Goal: Task Accomplishment & Management: Manage account settings

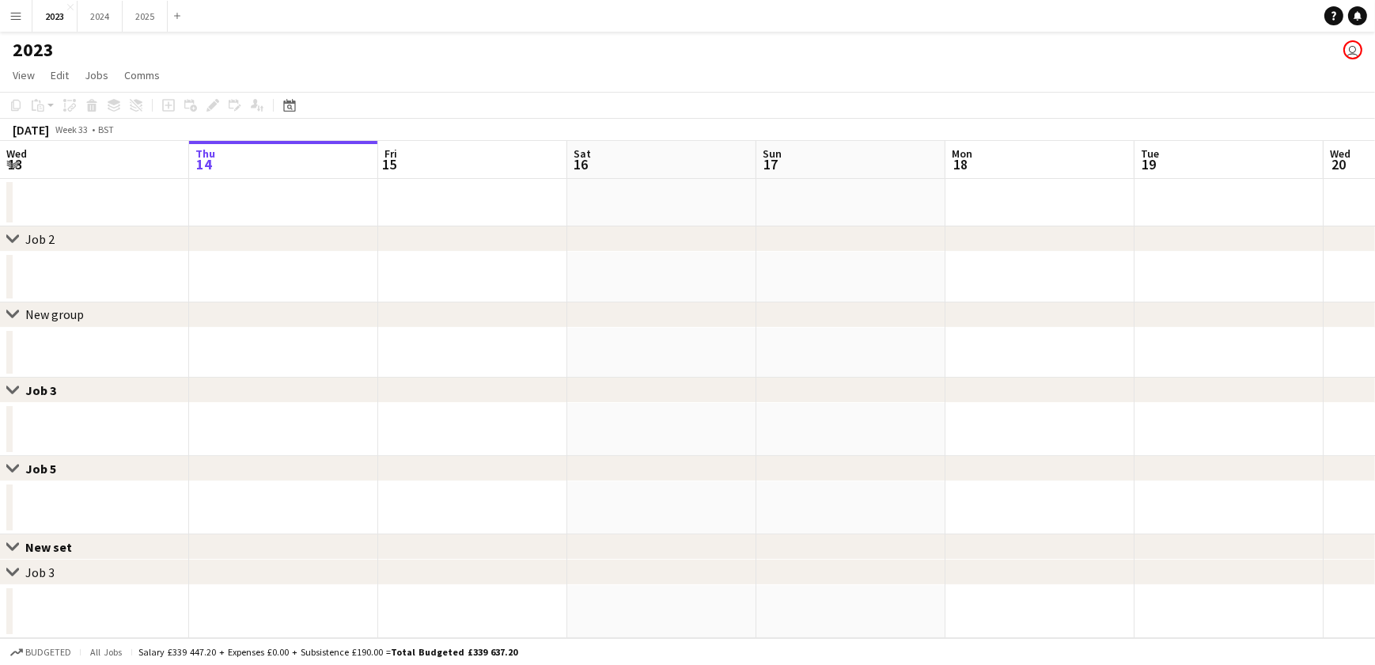
scroll to position [0, 378]
click at [143, 17] on button "2025 Close" at bounding box center [145, 16] width 45 height 31
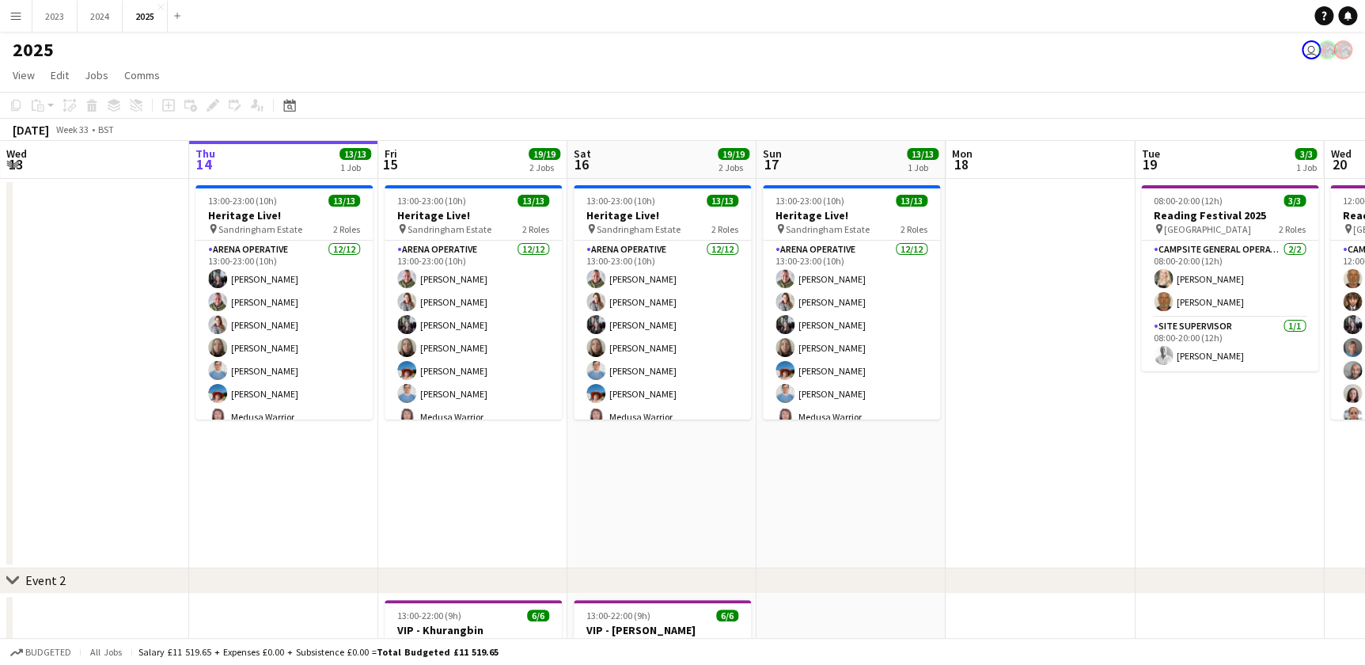
drag, startPoint x: 816, startPoint y: 493, endPoint x: 743, endPoint y: 496, distance: 72.9
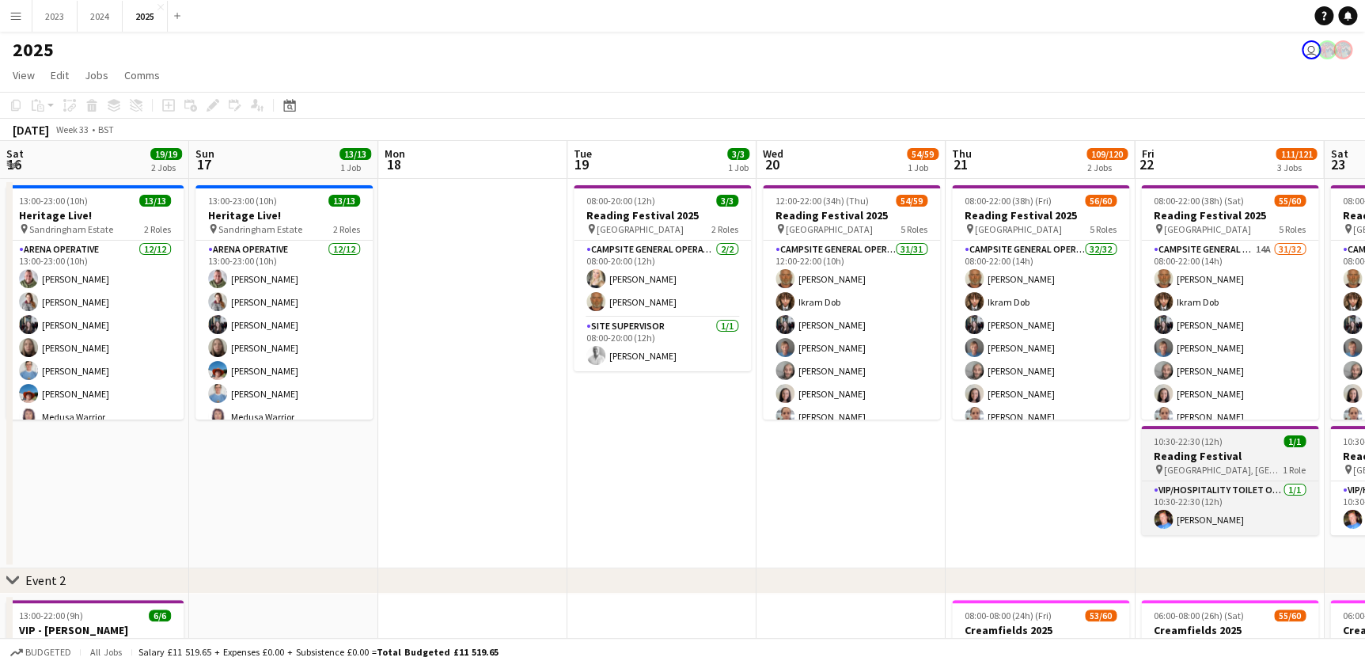
scroll to position [0, 526]
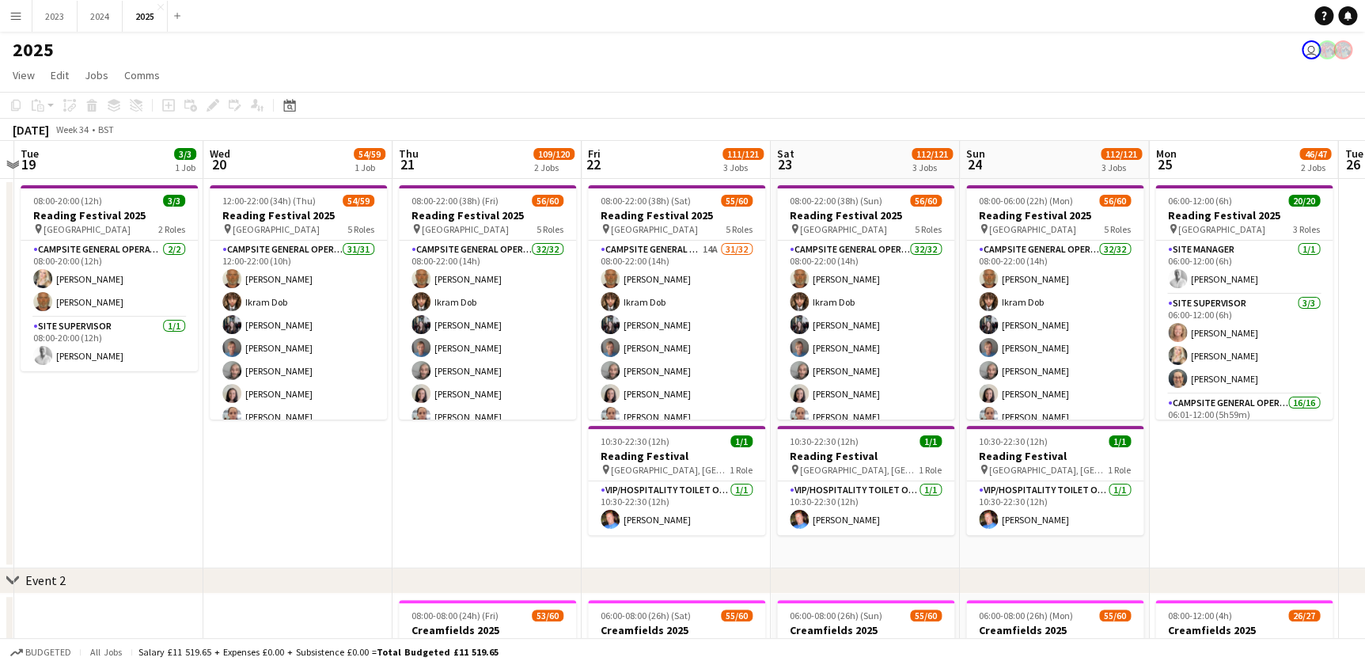
drag, startPoint x: 251, startPoint y: 495, endPoint x: 300, endPoint y: 492, distance: 49.2
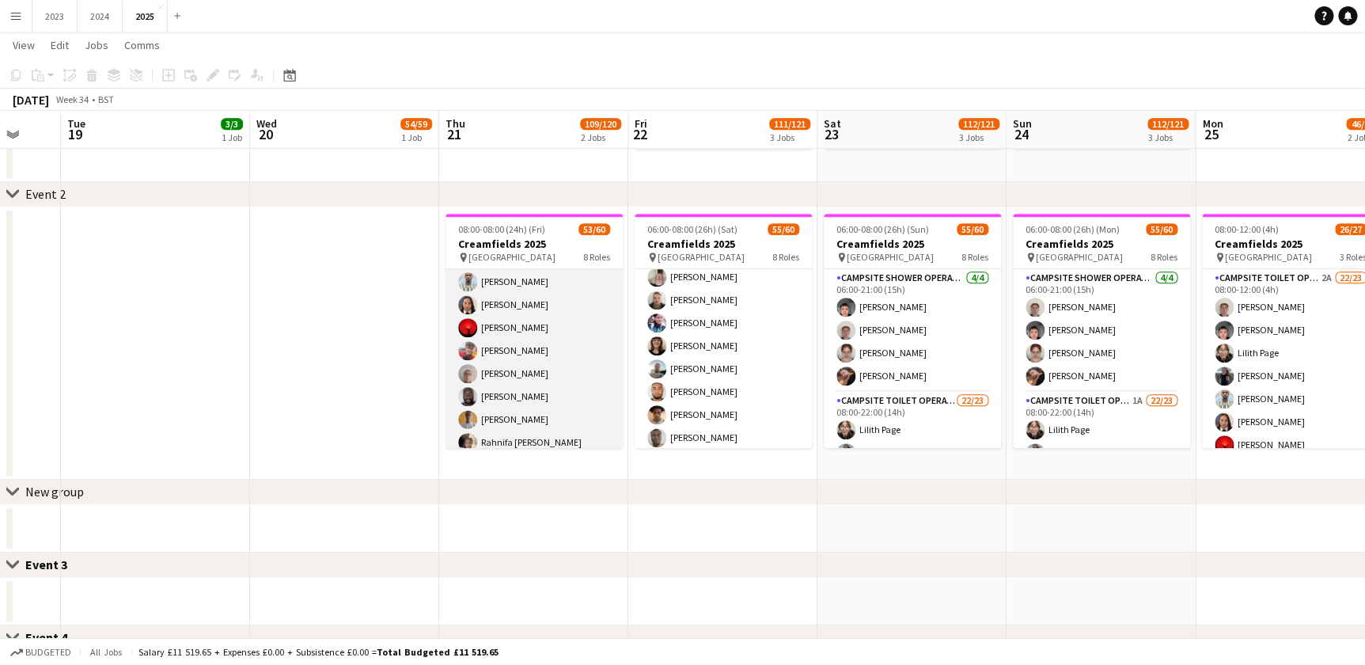
scroll to position [0, 0]
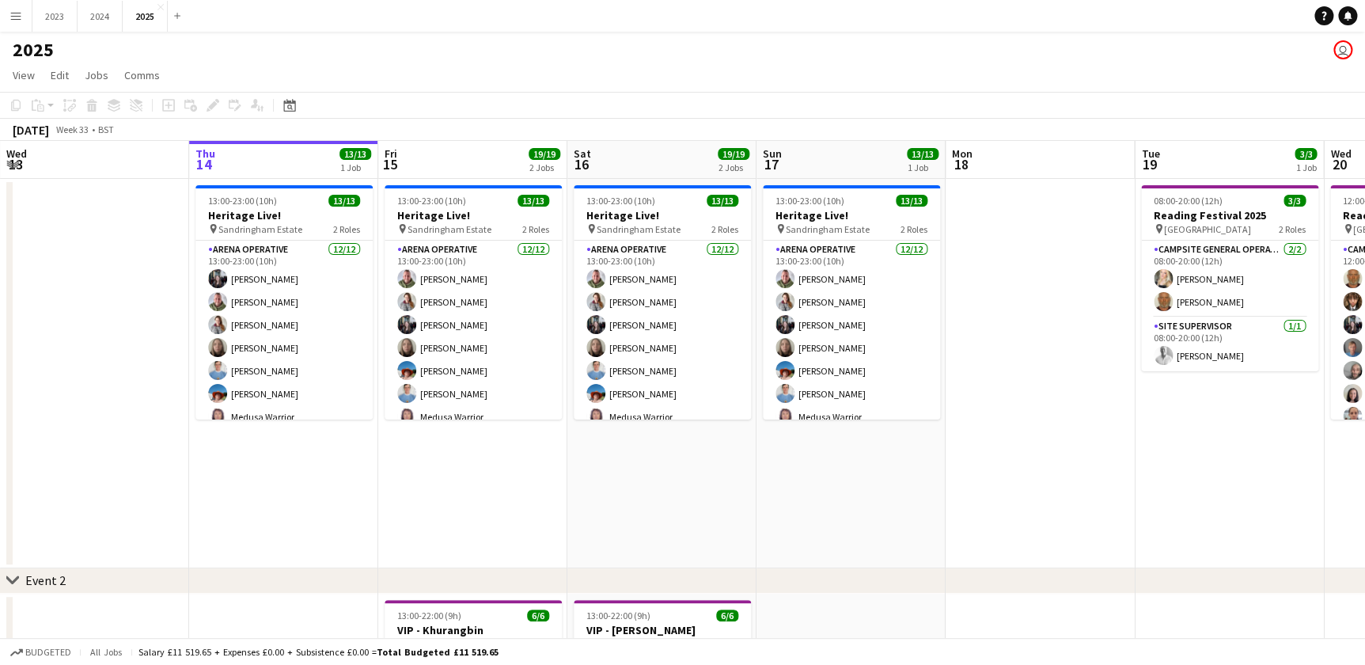
drag, startPoint x: 918, startPoint y: 497, endPoint x: 199, endPoint y: 495, distance: 718.4
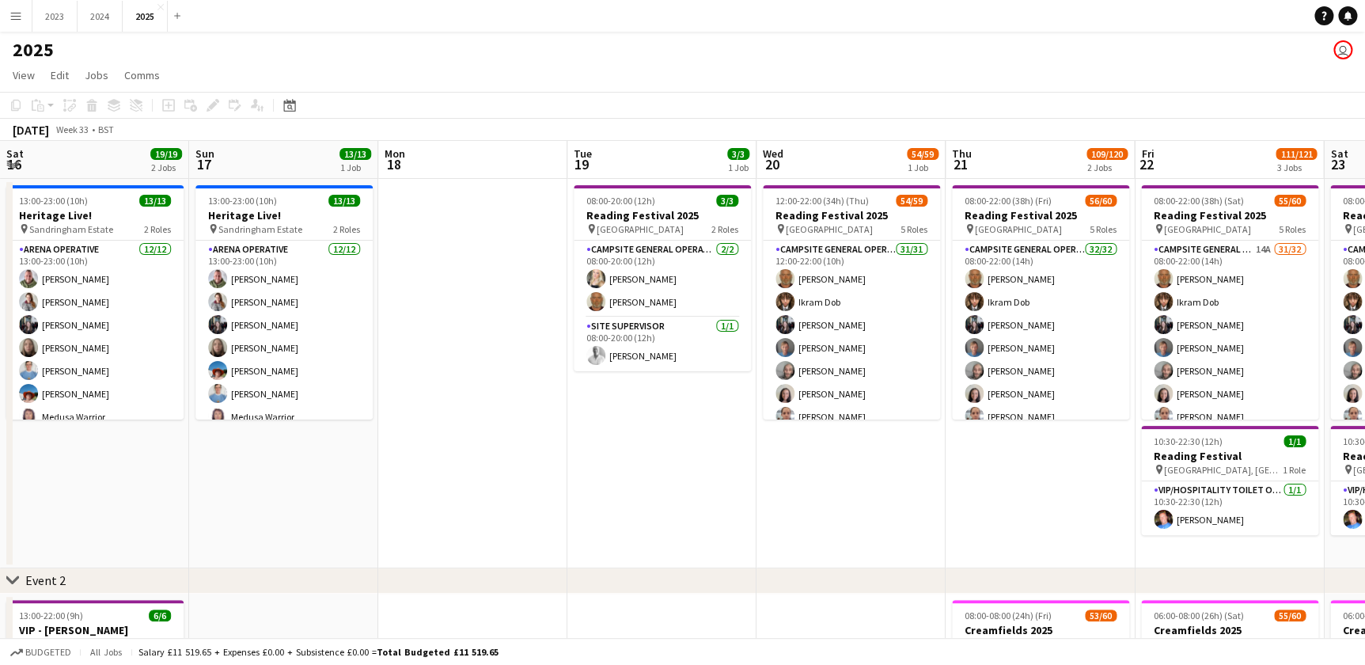
scroll to position [0, 526]
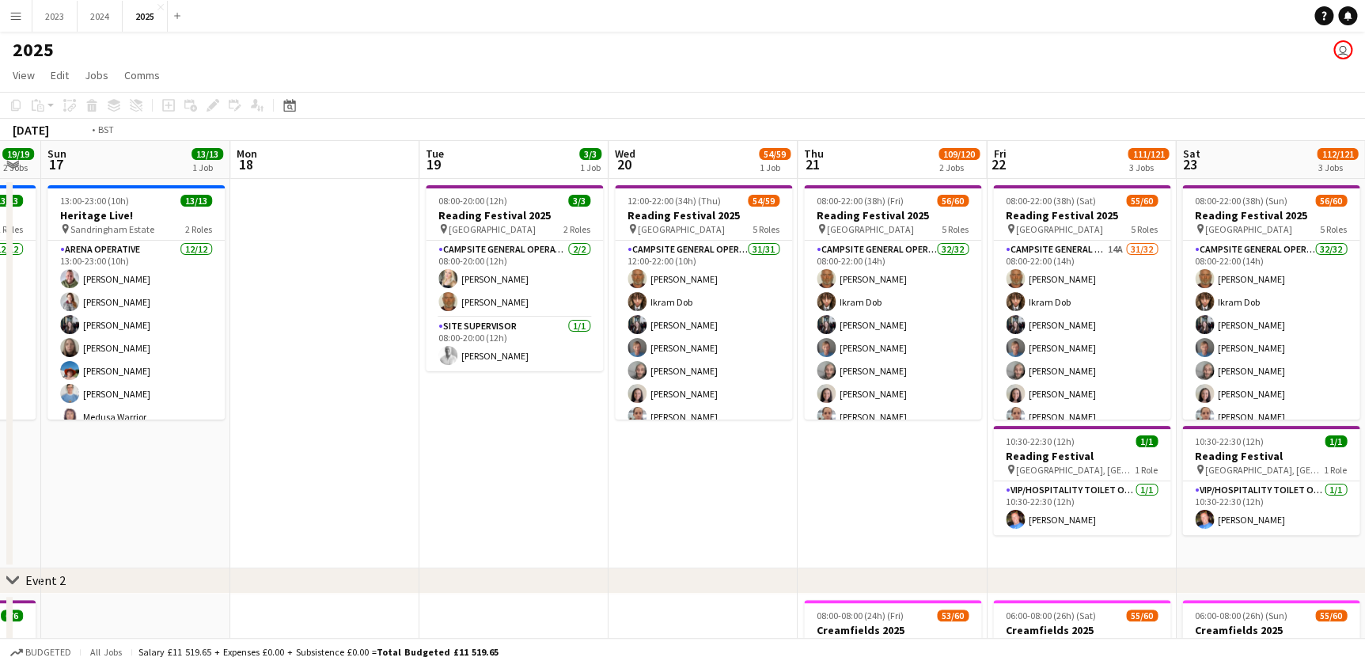
drag, startPoint x: 681, startPoint y: 506, endPoint x: 559, endPoint y: 514, distance: 122.9
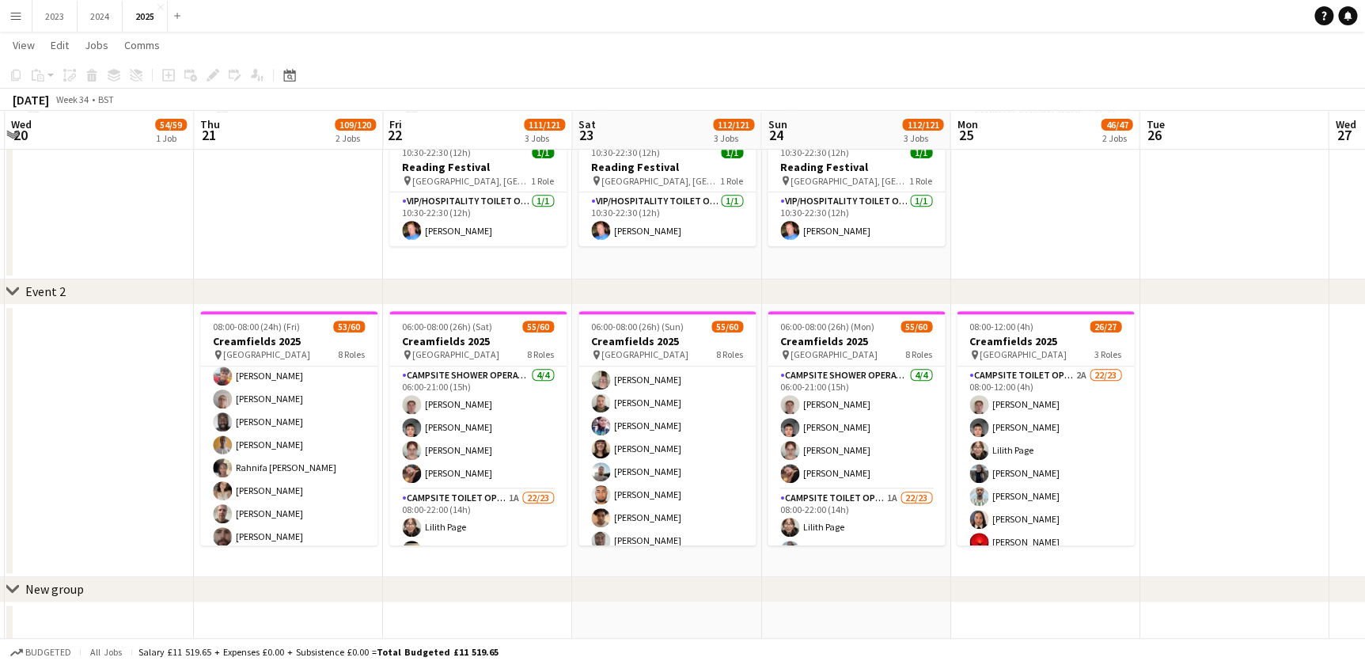
scroll to position [1106, 0]
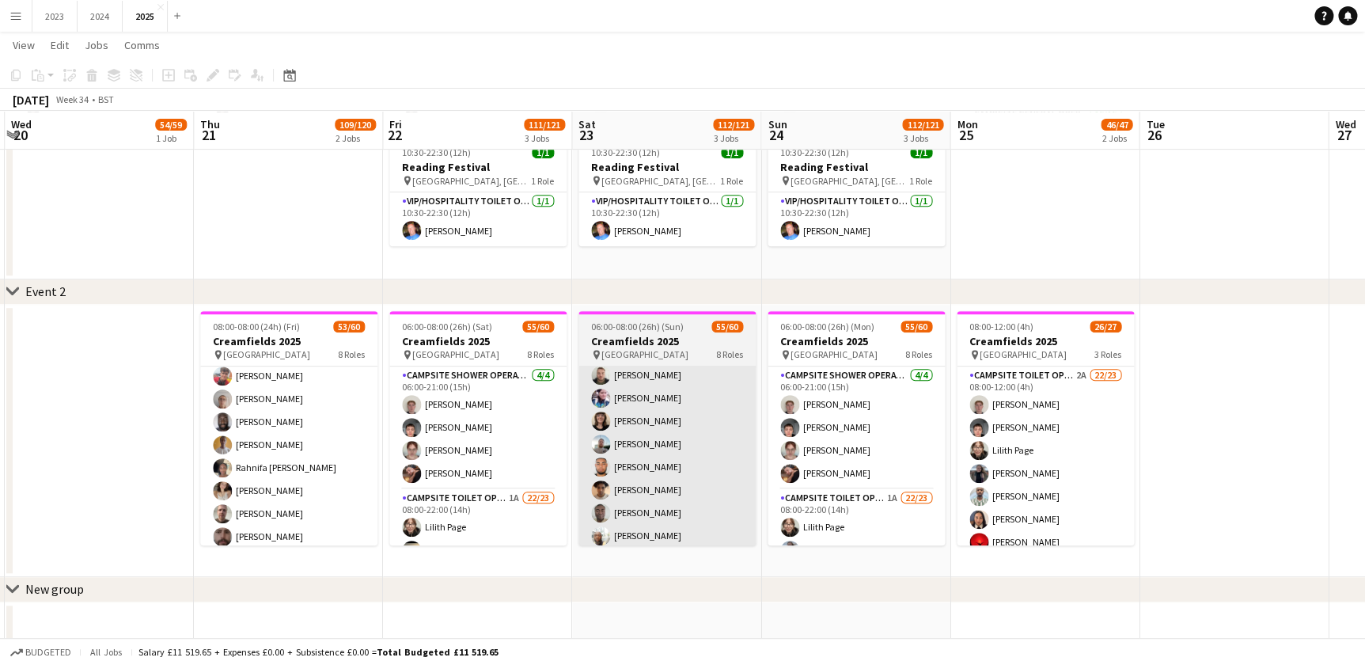
click at [663, 475] on app-calendar-viewport "Sat 16 19/19 2 Jobs Sun 17 13/13 1 Job Mon 18 Tue 19 3/3 1 Job Wed 20 54/59 1 J…" at bounding box center [682, 420] width 1365 height 1290
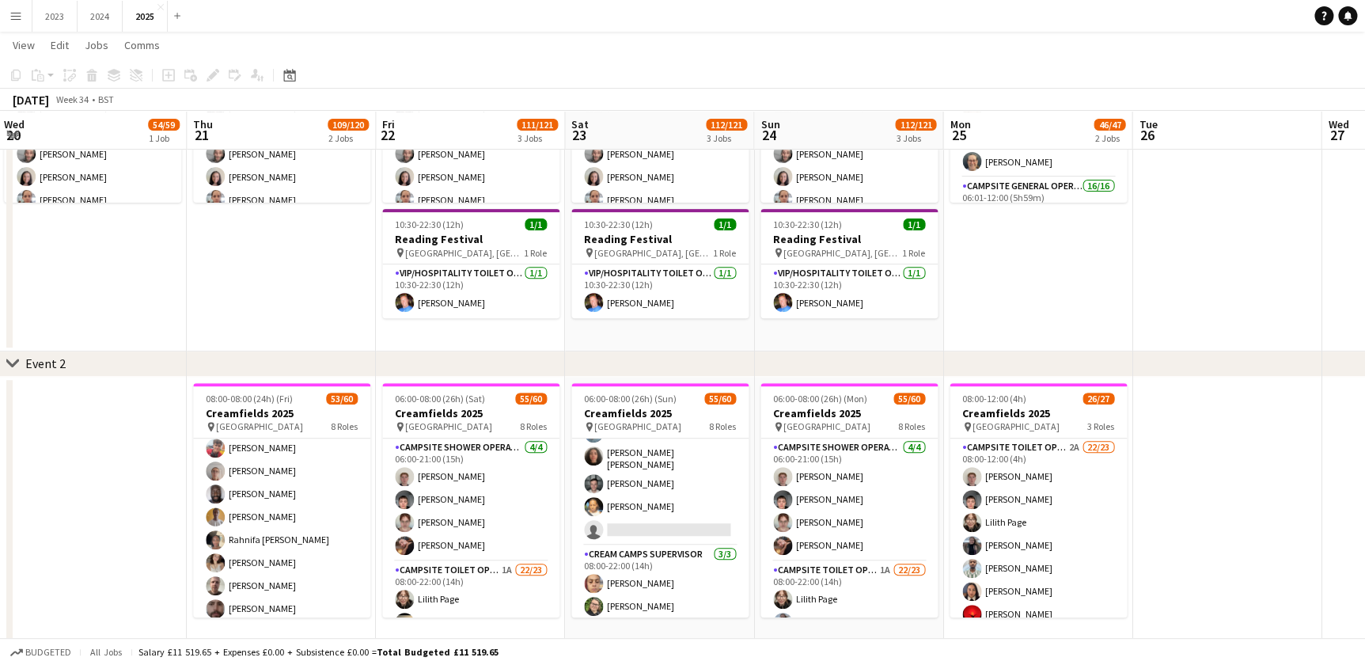
scroll to position [509, 0]
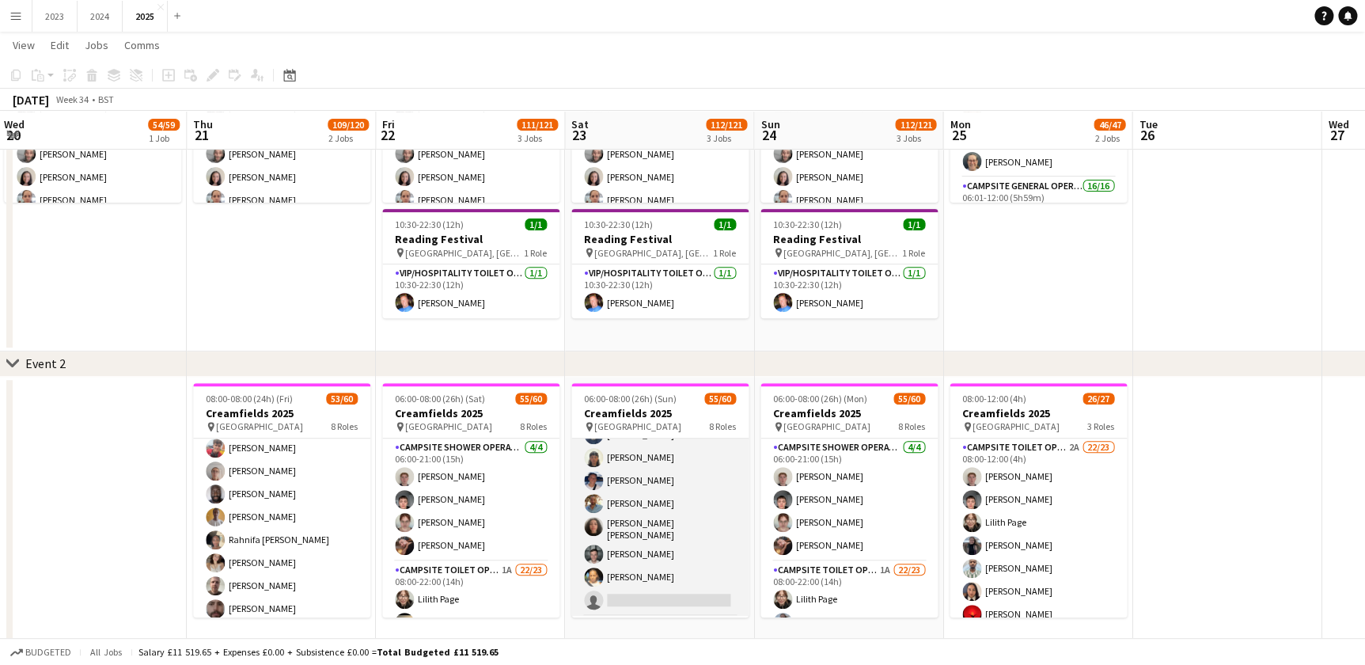
click at [661, 531] on app-card-role "Campsite Toilet Operative 22/23 08:00-22:00 (14h) Lilith Page Kirsty Barker Ism…" at bounding box center [659, 333] width 177 height 563
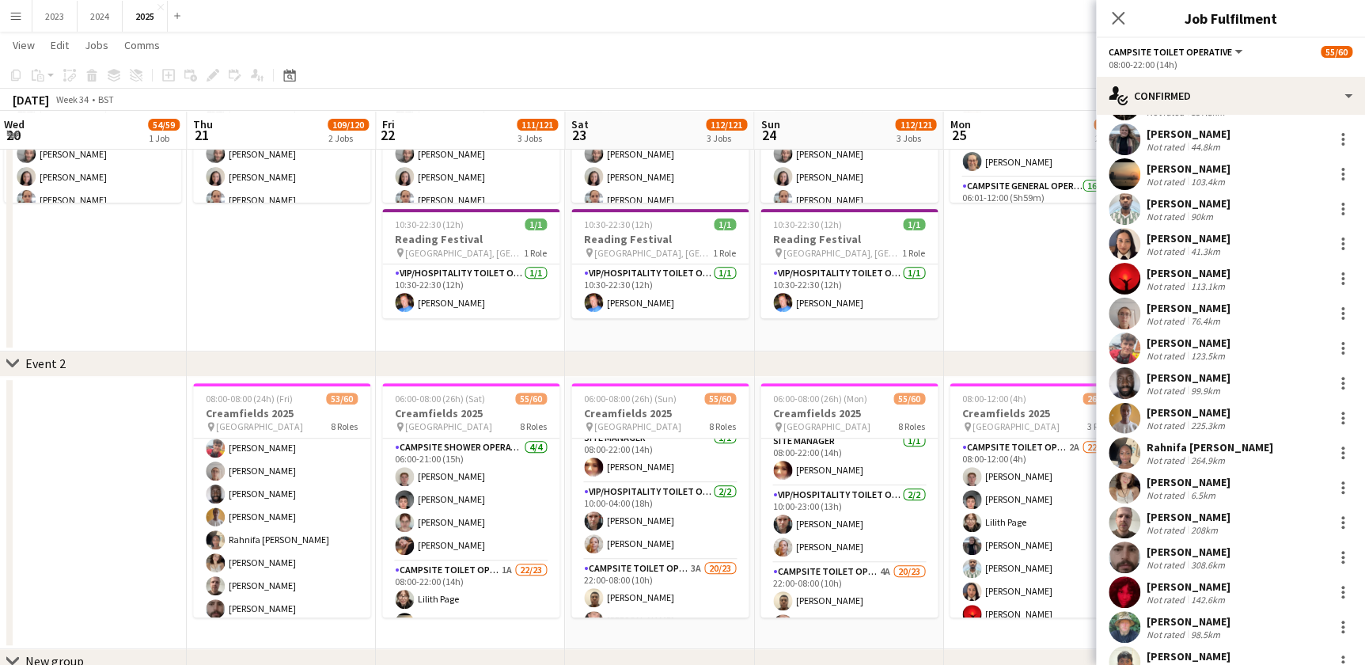
scroll to position [791, 0]
drag, startPoint x: 1113, startPoint y: 19, endPoint x: 934, endPoint y: 664, distance: 669.2
click at [1113, 19] on icon "Close pop-in" at bounding box center [1118, 18] width 13 height 13
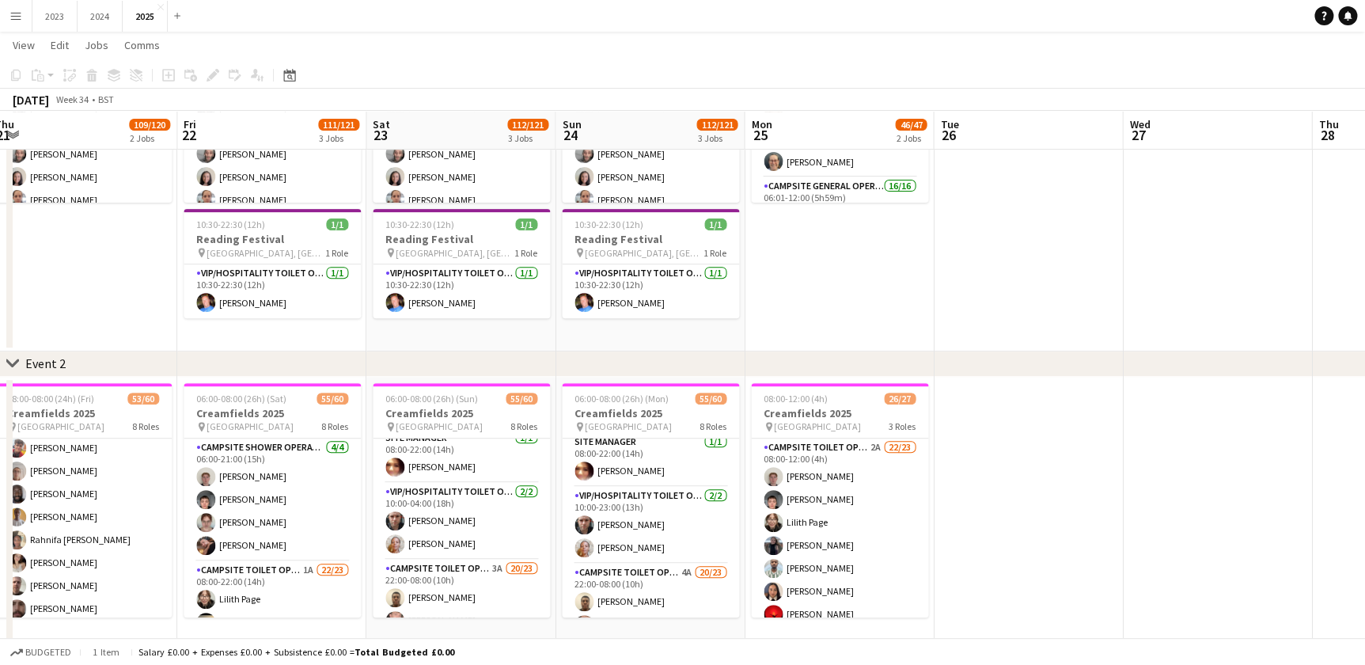
drag, startPoint x: 838, startPoint y: 628, endPoint x: 942, endPoint y: 617, distance: 105.0
click at [639, 622] on app-calendar-viewport "Sat 16 19/19 2 Jobs Sun 17 13/13 1 Job Mon 18 Tue 19 3/3 1 Job Wed 20 54/59 1 J…" at bounding box center [682, 492] width 1365 height 1290
drag, startPoint x: 798, startPoint y: 630, endPoint x: 942, endPoint y: 627, distance: 144.0
click at [942, 627] on app-calendar-viewport "Tue 19 3/3 1 Job Wed 20 54/59 1 Job Thu 21 109/120 2 Jobs Fri 22 111/121 3 Jobs…" at bounding box center [682, 492] width 1365 height 1290
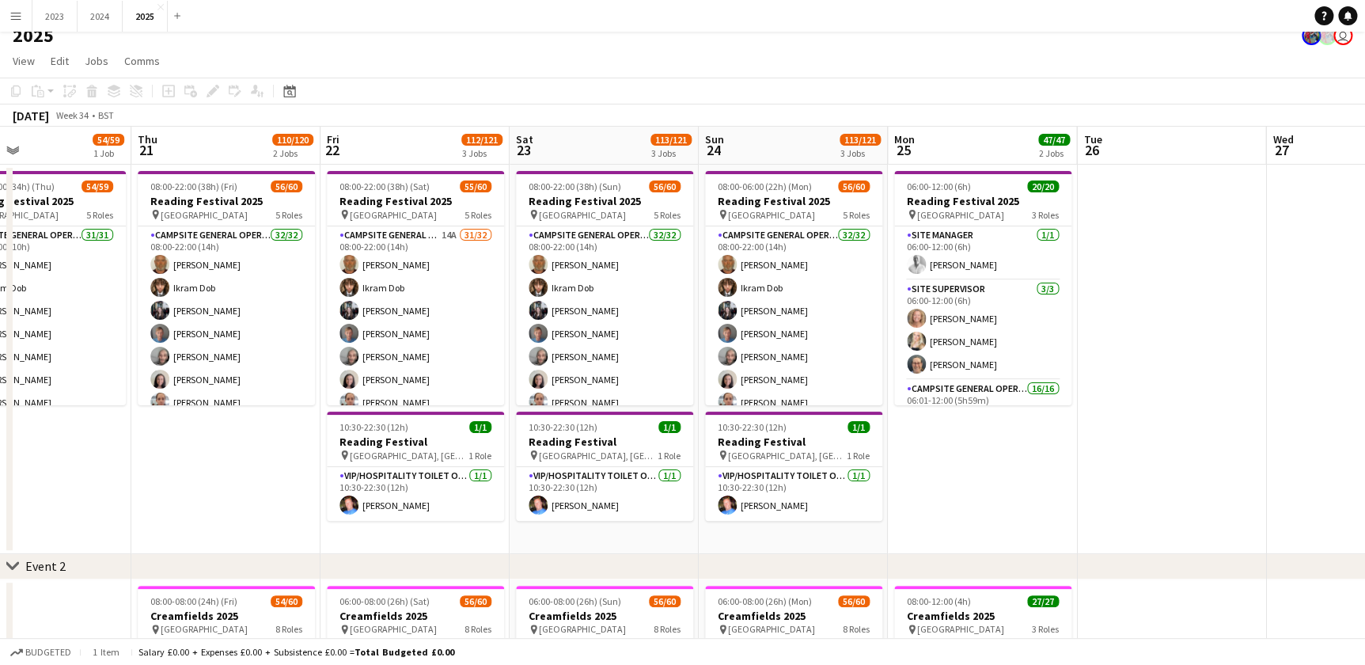
scroll to position [0, 0]
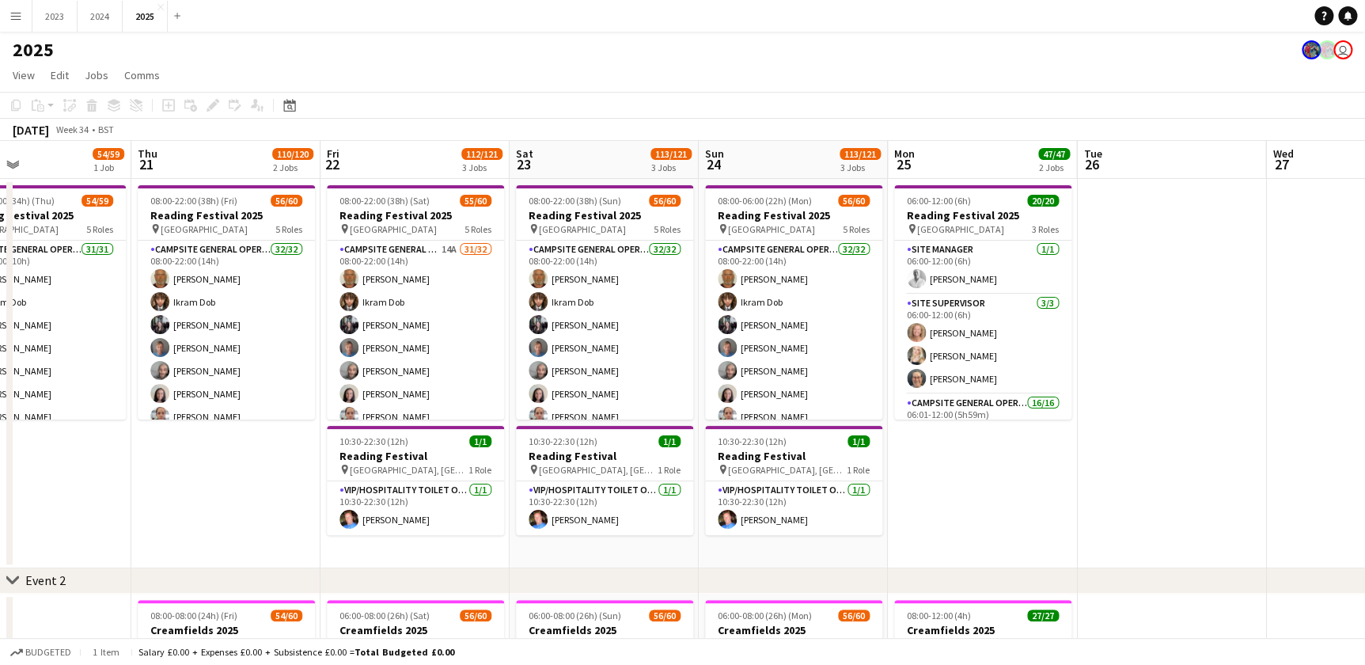
drag, startPoint x: 199, startPoint y: 464, endPoint x: 180, endPoint y: 472, distance: 21.6
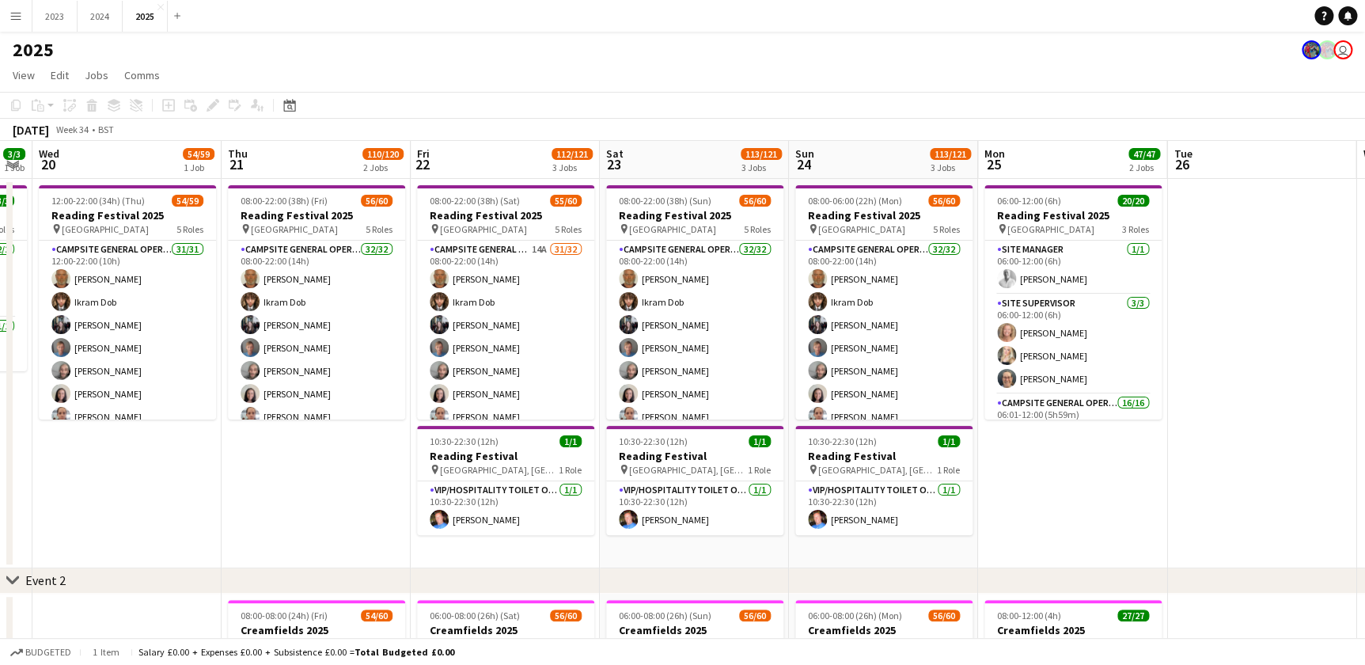
drag, startPoint x: 188, startPoint y: 475, endPoint x: 395, endPoint y: 44, distance: 477.4
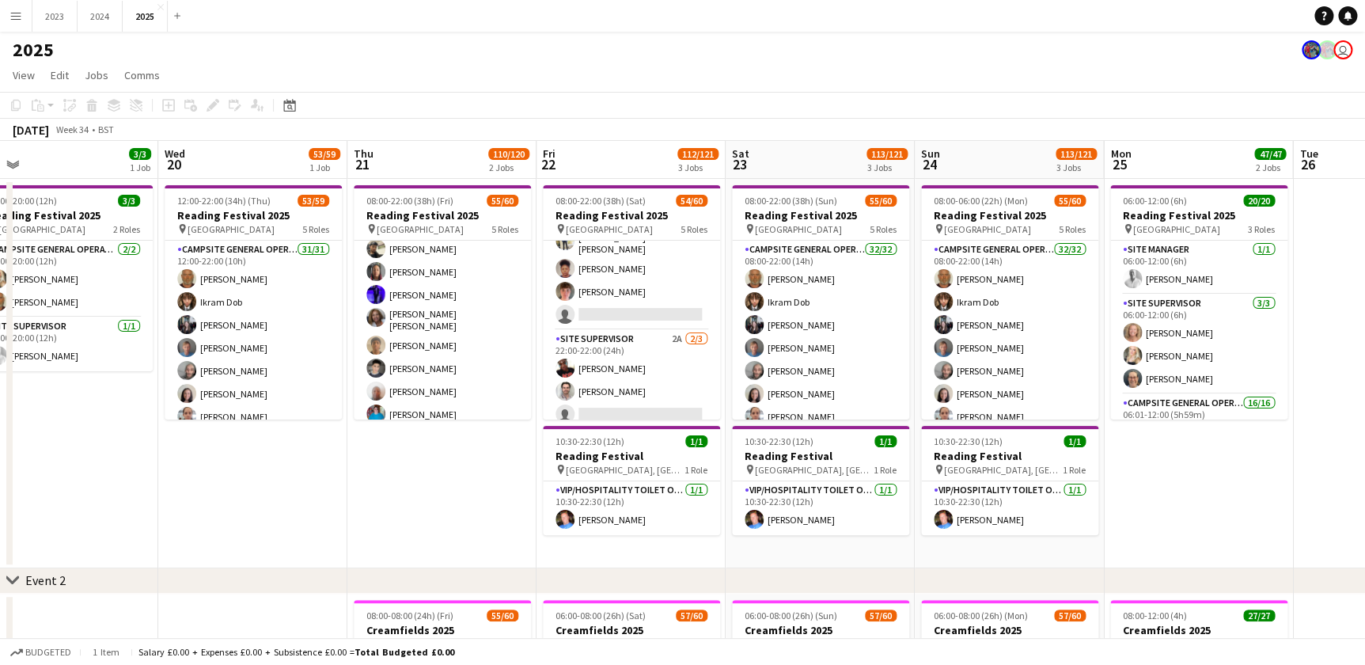
scroll to position [488, 0]
drag, startPoint x: 934, startPoint y: 559, endPoint x: 1193, endPoint y: 491, distance: 268.5
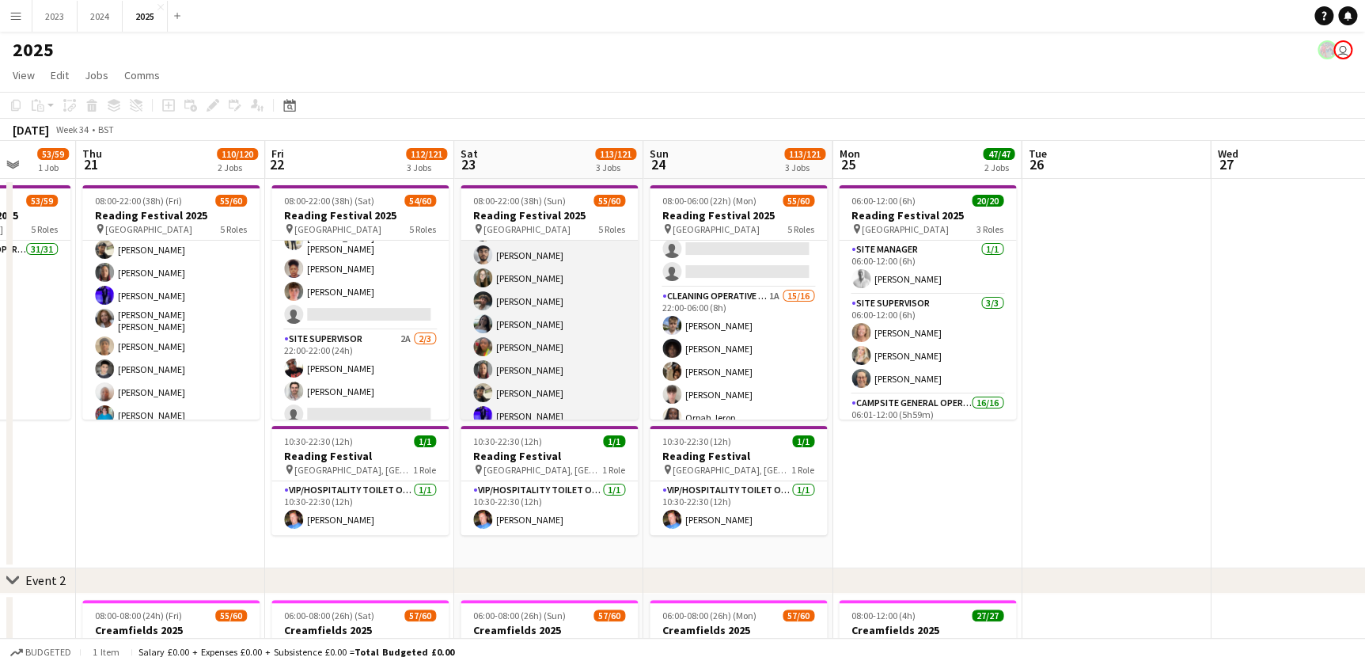
scroll to position [344, 0]
